Goal: Navigation & Orientation: Find specific page/section

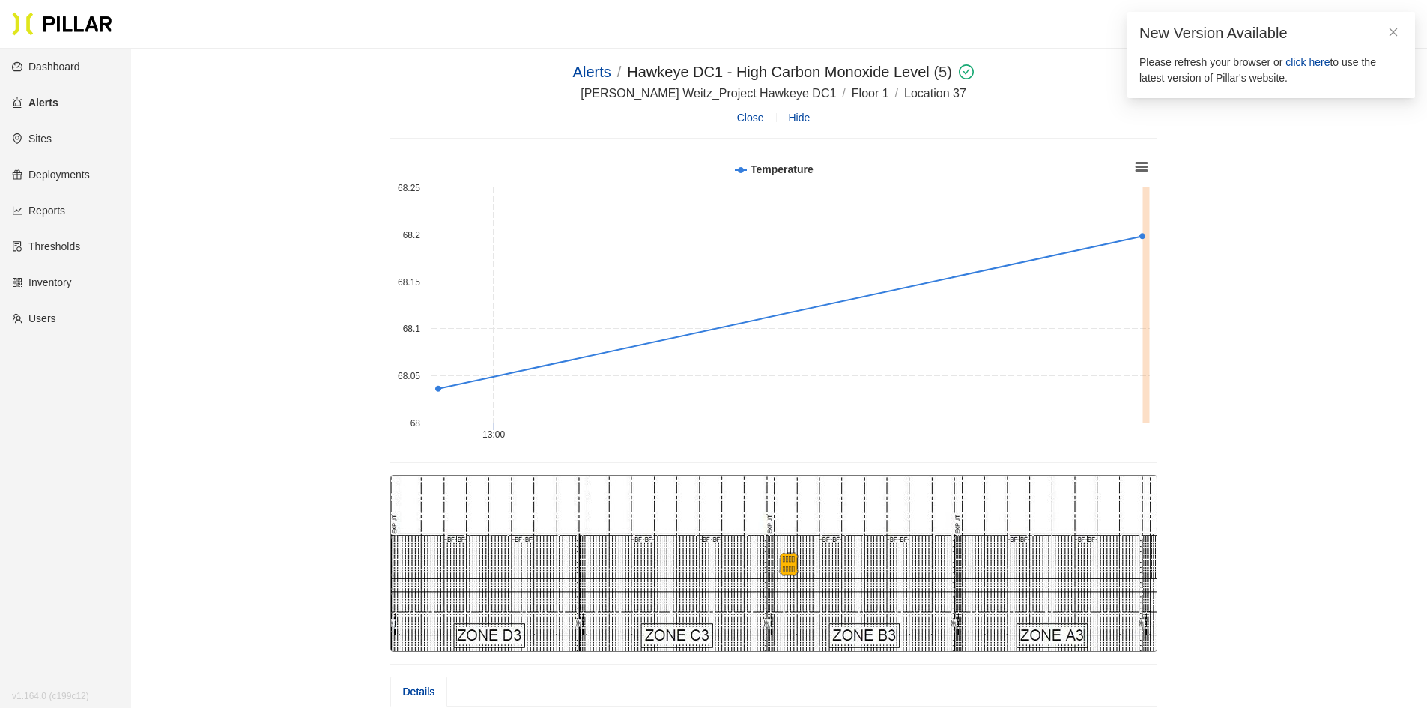
click at [24, 66] on link "Dashboard" at bounding box center [46, 67] width 68 height 12
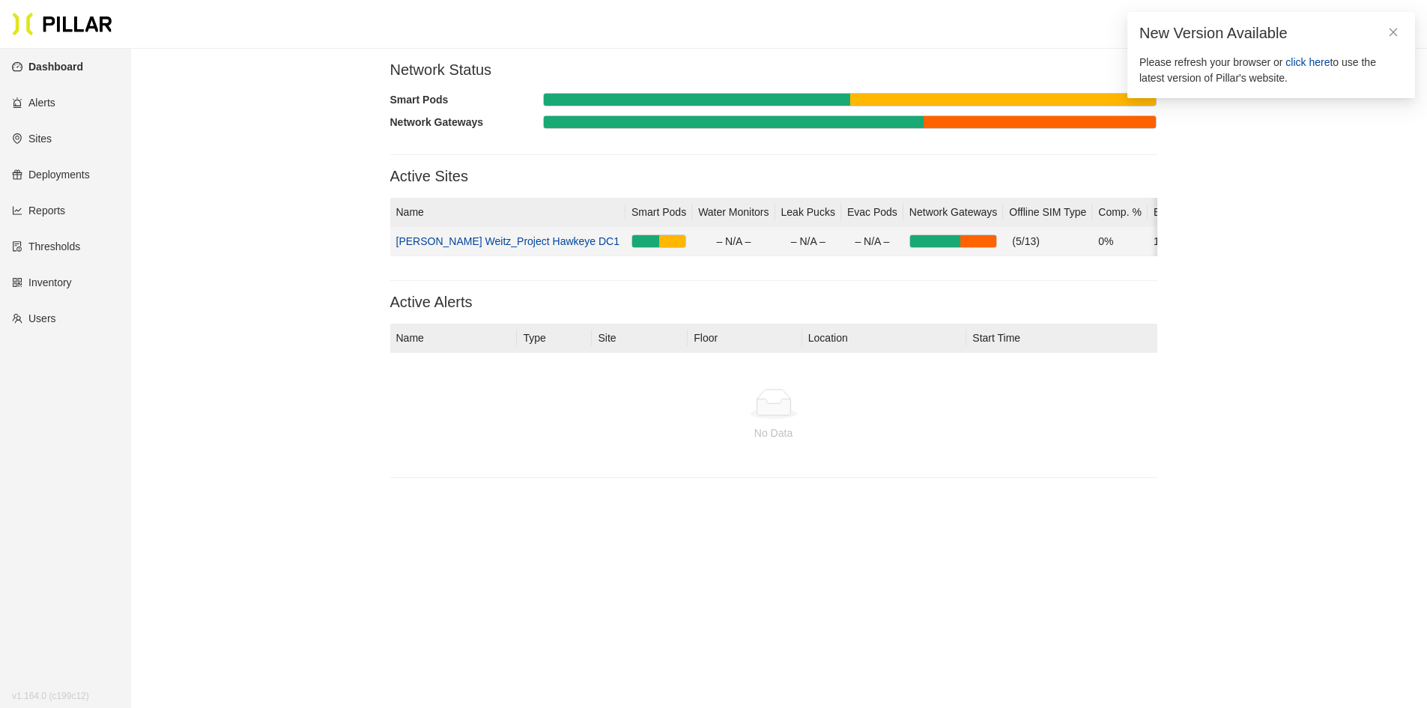
click at [508, 228] on td "[PERSON_NAME] Weitz_Project Hawkeye DC1" at bounding box center [508, 241] width 236 height 29
click at [507, 243] on link "[PERSON_NAME] Weitz_Project Hawkeye DC1" at bounding box center [508, 241] width 224 height 12
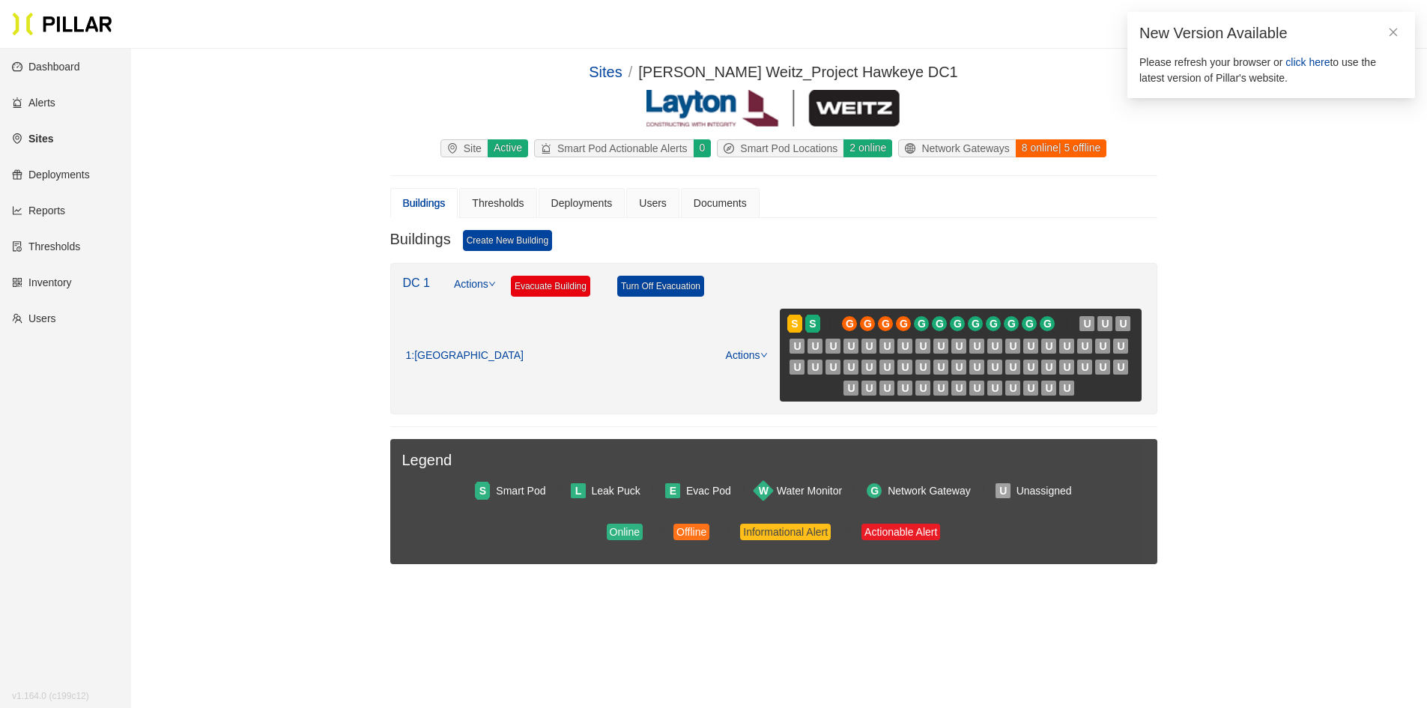
click at [1028, 153] on div "8 online | 5 offline" at bounding box center [1060, 148] width 91 height 18
click at [1309, 63] on span "click here" at bounding box center [1307, 62] width 44 height 12
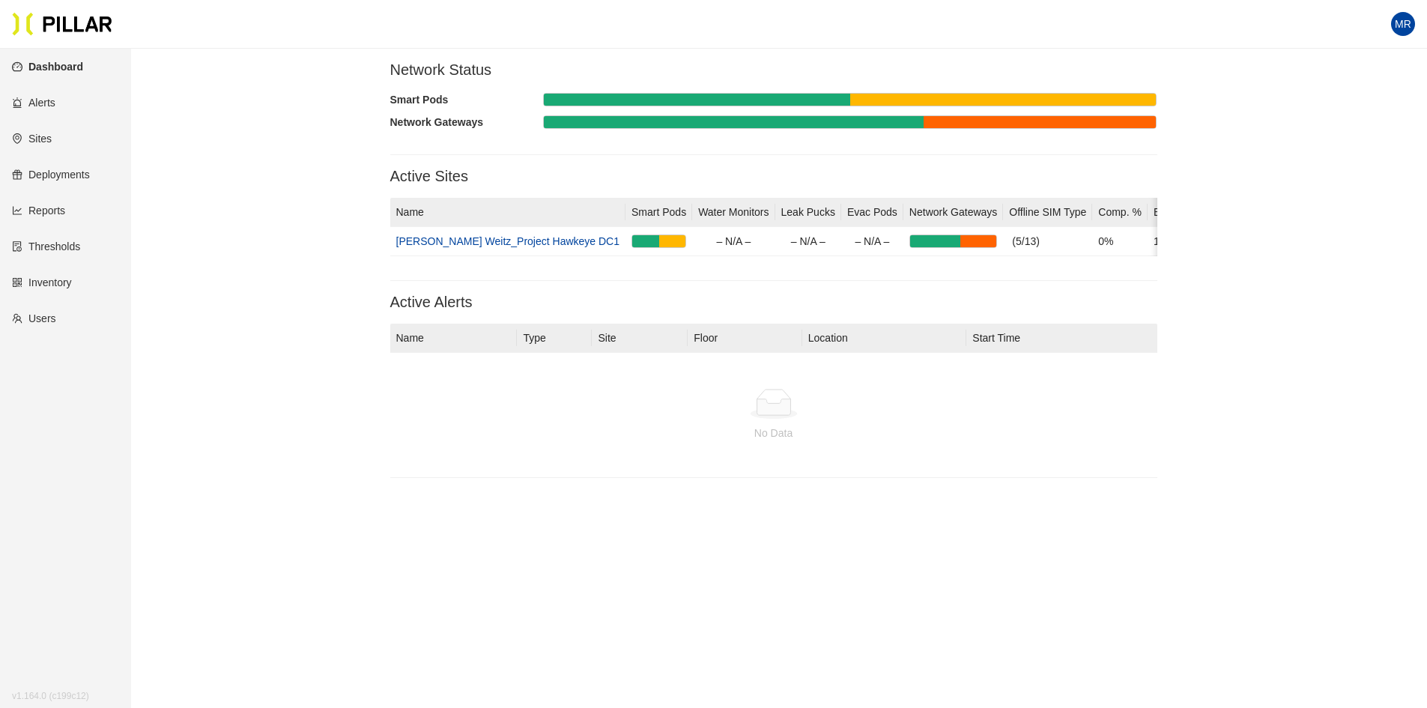
click at [43, 137] on link "Sites" at bounding box center [32, 139] width 40 height 12
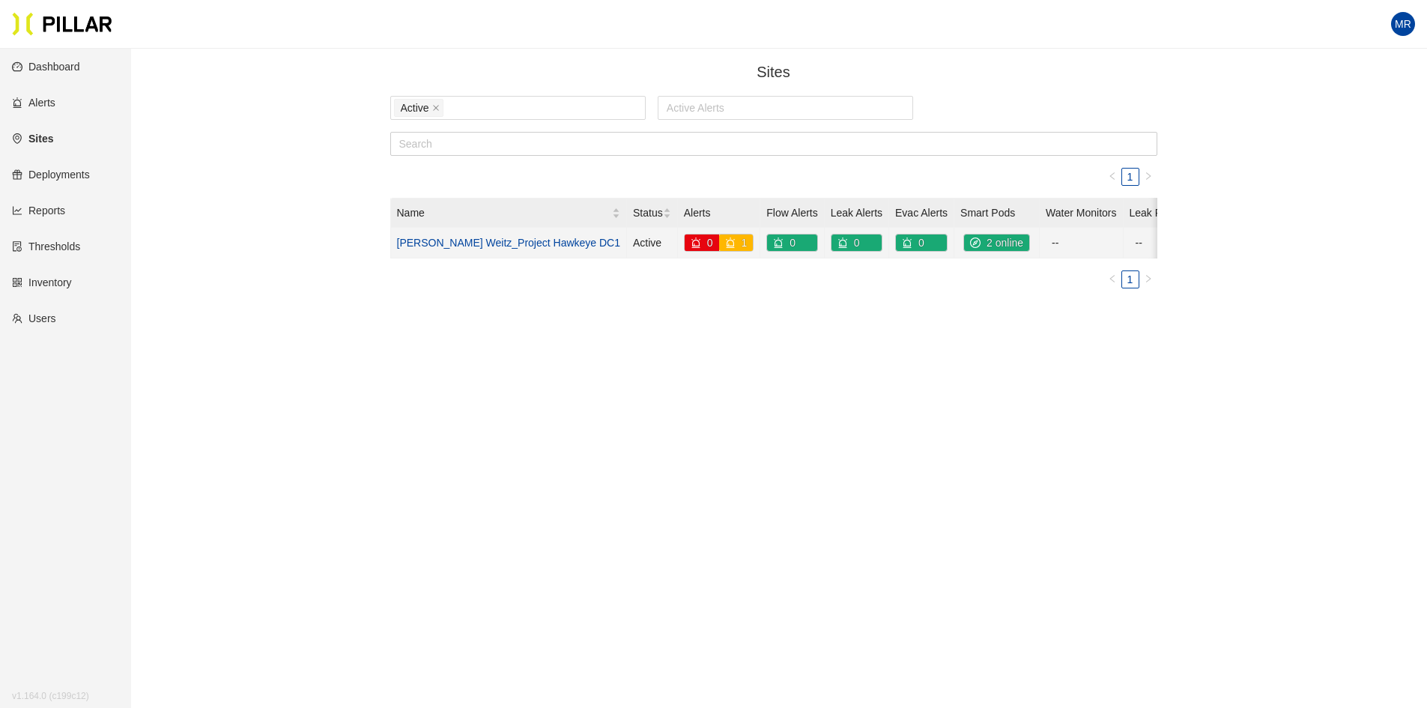
click at [479, 239] on link "[PERSON_NAME] Weitz_Project Hawkeye DC1" at bounding box center [509, 243] width 224 height 12
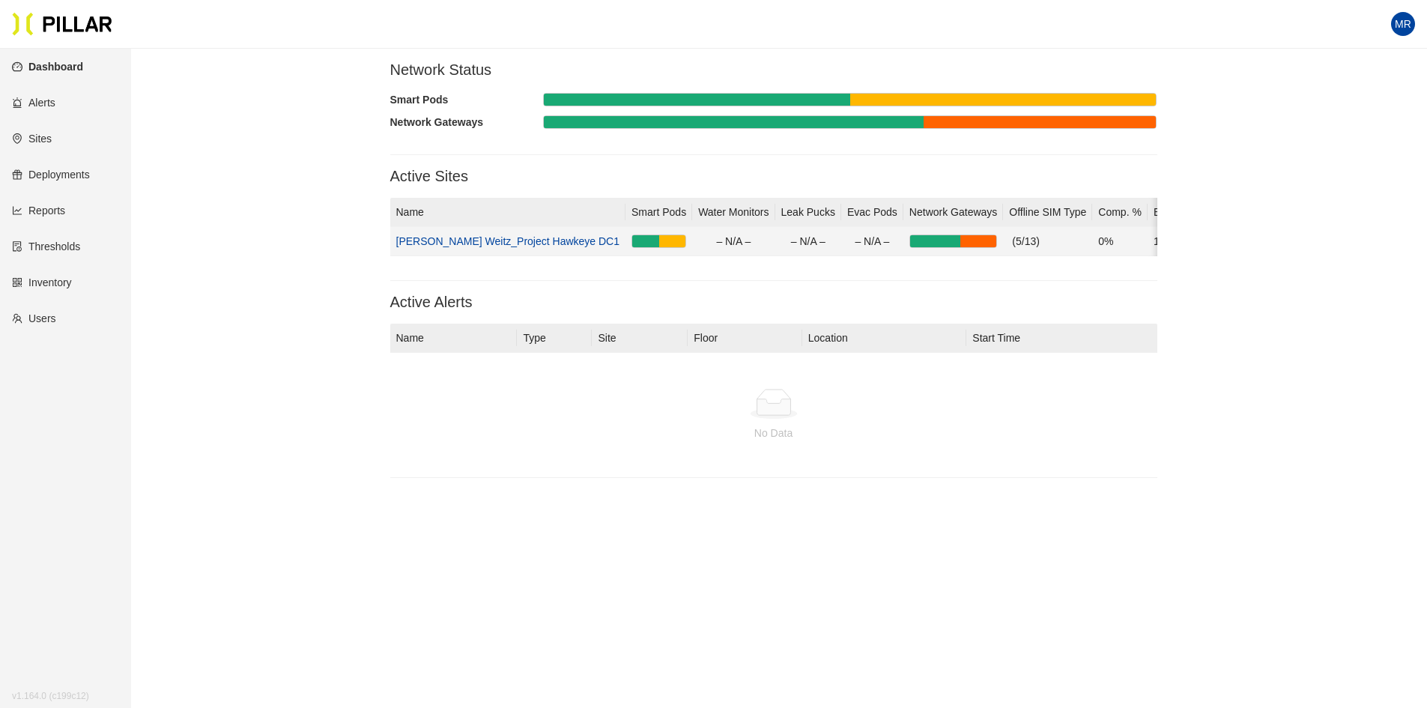
click at [470, 240] on link "[PERSON_NAME] Weitz_Project Hawkeye DC1" at bounding box center [508, 241] width 224 height 12
